Goal: Transaction & Acquisition: Purchase product/service

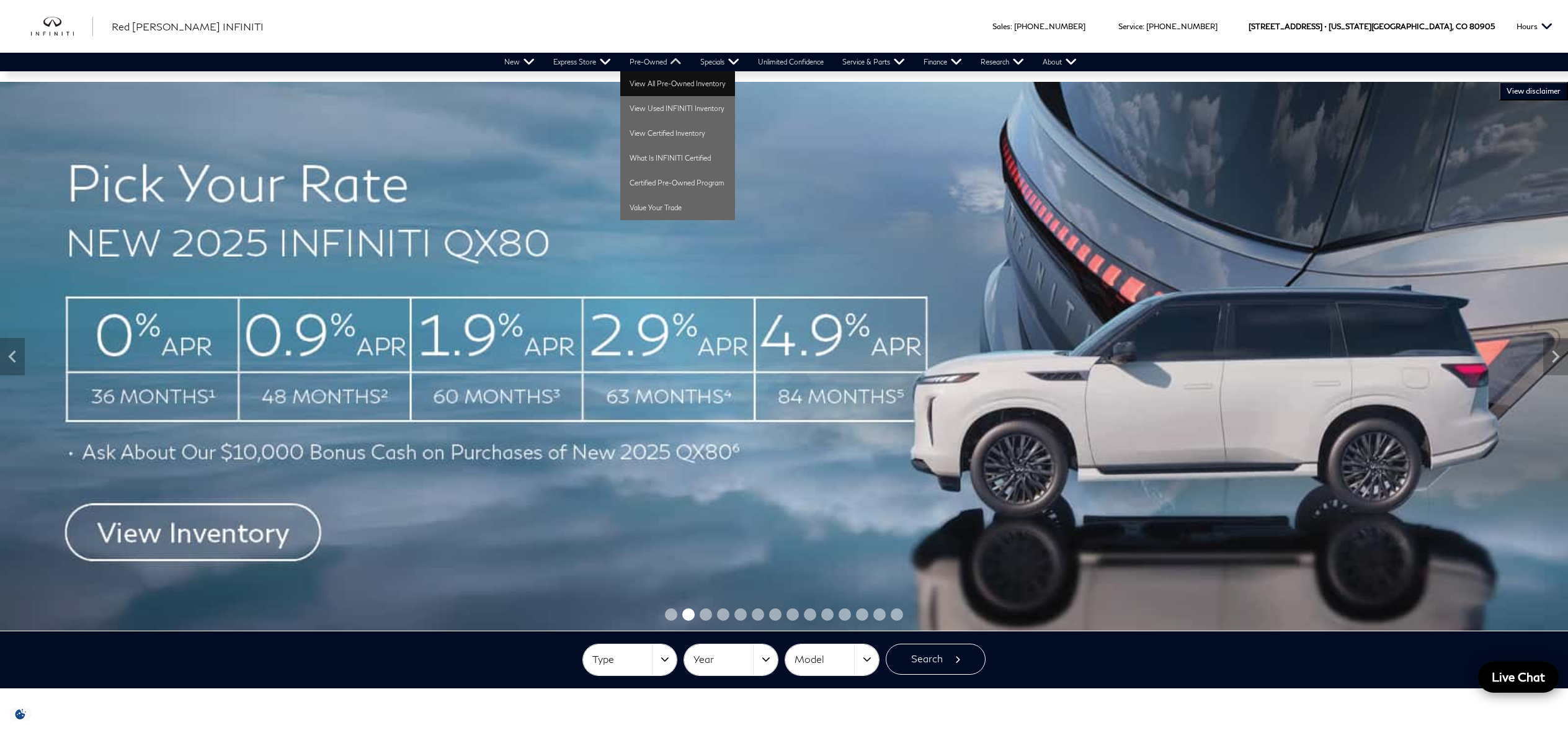
click at [675, 85] on link "View All Pre-Owned Inventory" at bounding box center [678, 83] width 115 height 25
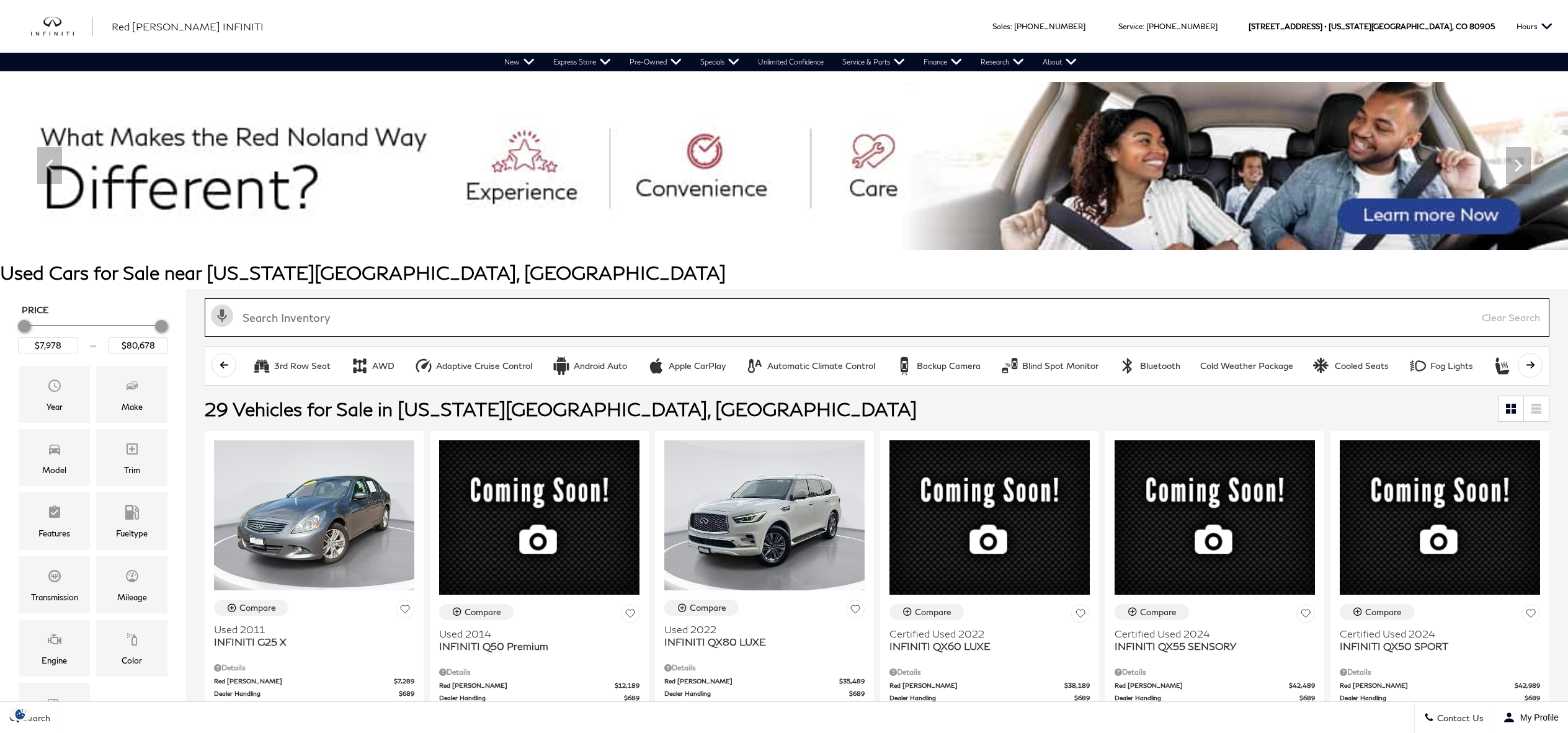
click at [695, 315] on input "text" at bounding box center [877, 318] width 1345 height 39
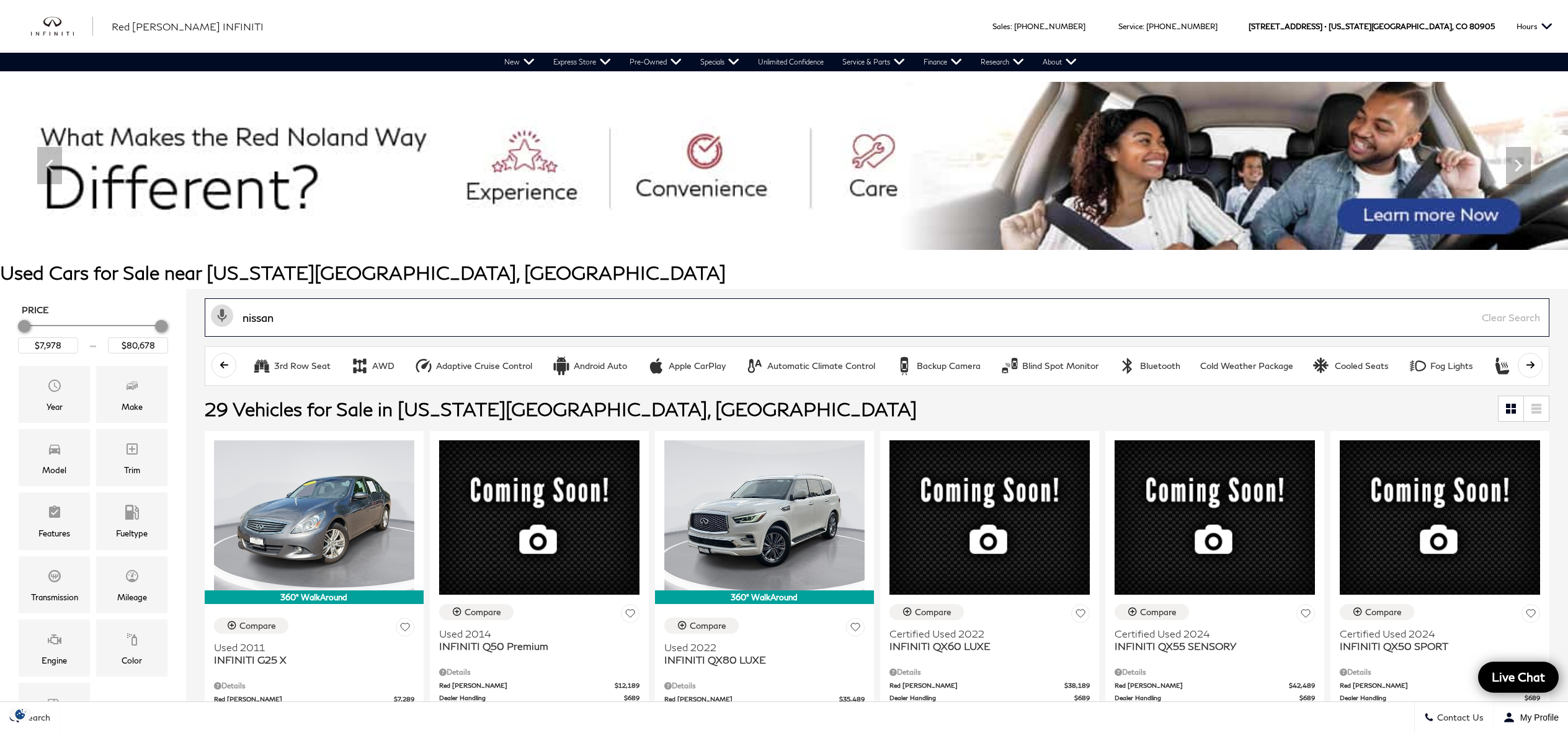
type input "nissan"
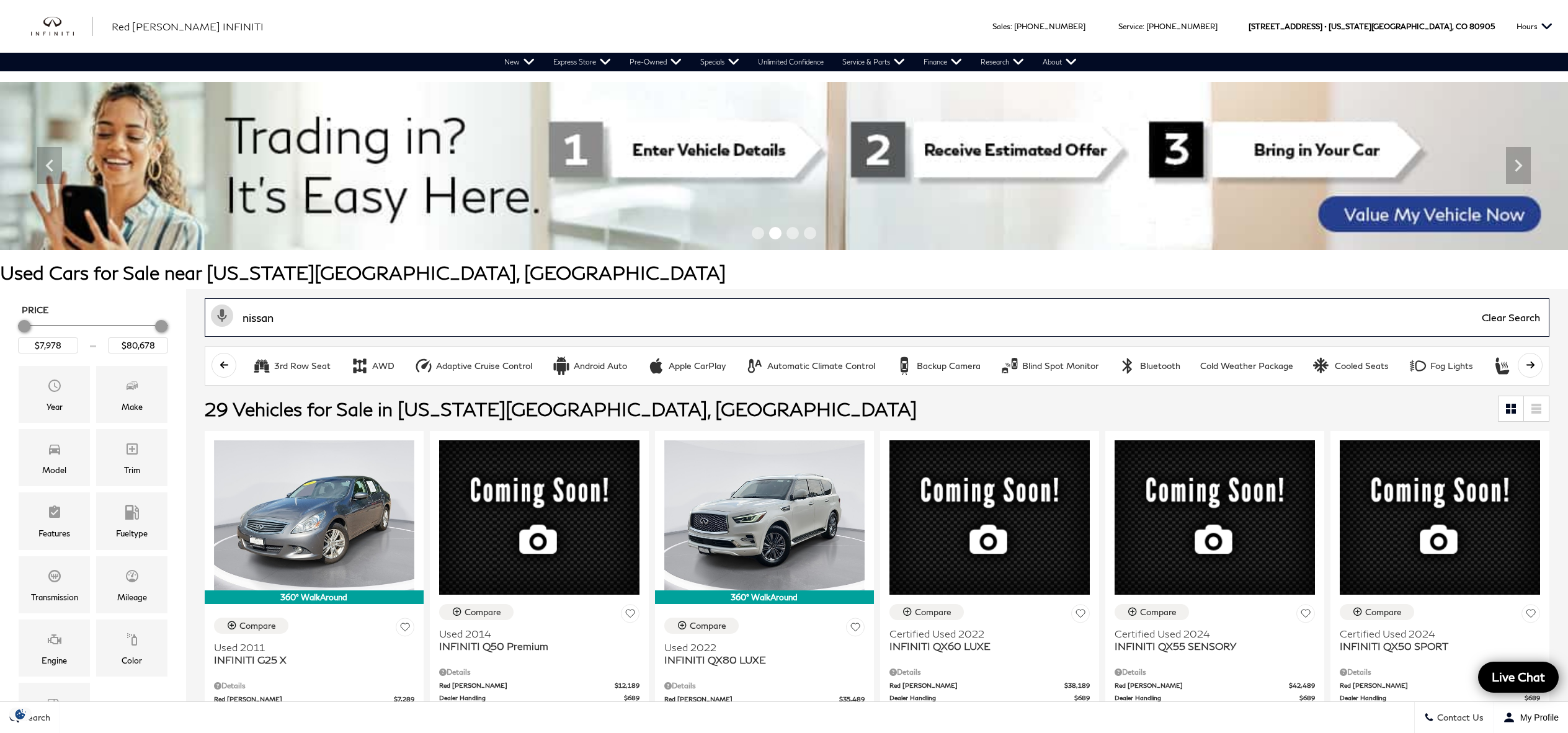
type input "$35,178"
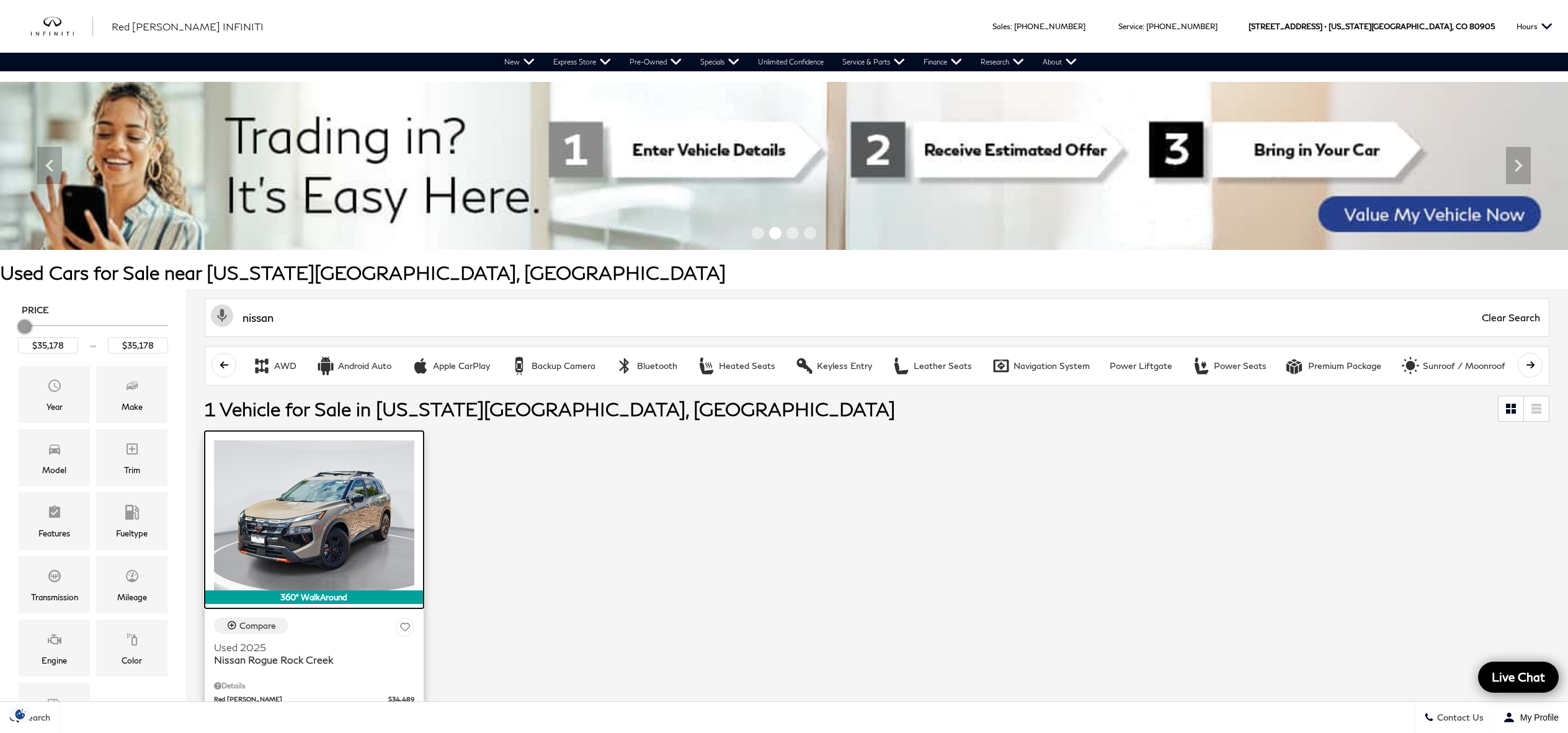
click at [351, 516] on img at bounding box center [314, 515] width 200 height 150
